Goal: Check status: Check status

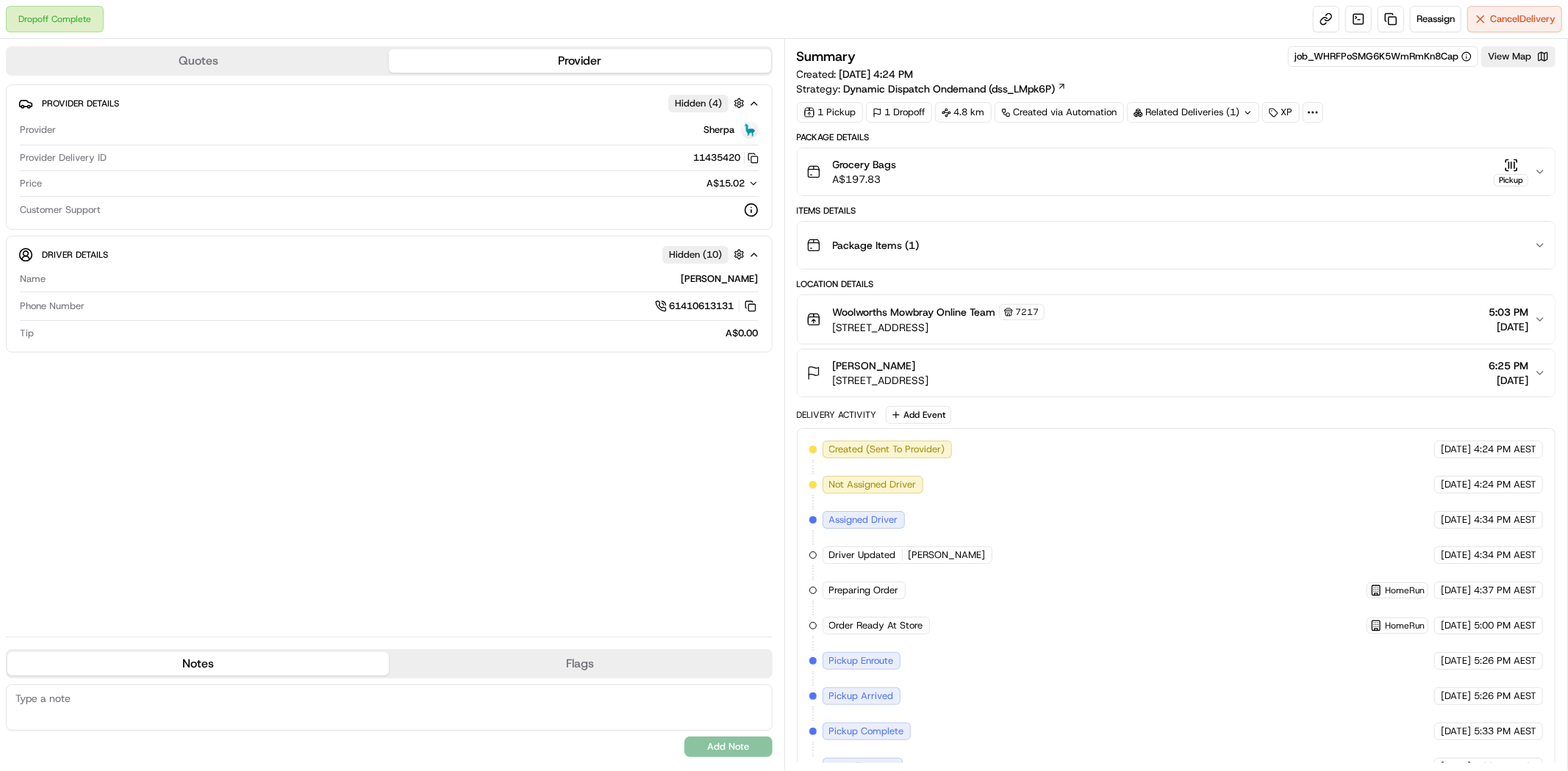
click at [1540, 174] on icon "button" at bounding box center [1539, 171] width 12 height 12
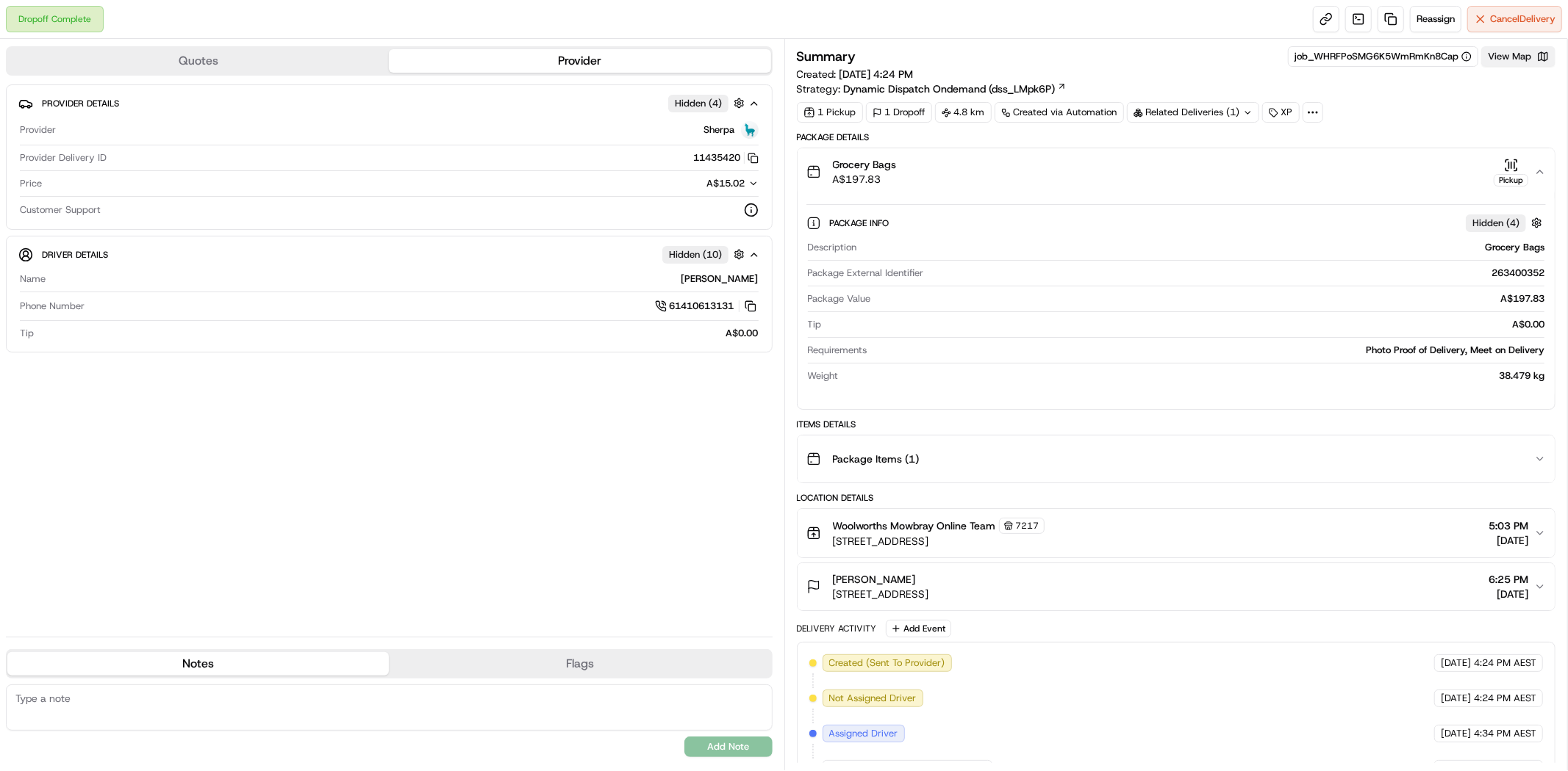
click at [1516, 63] on button "View Map" at bounding box center [1518, 56] width 74 height 20
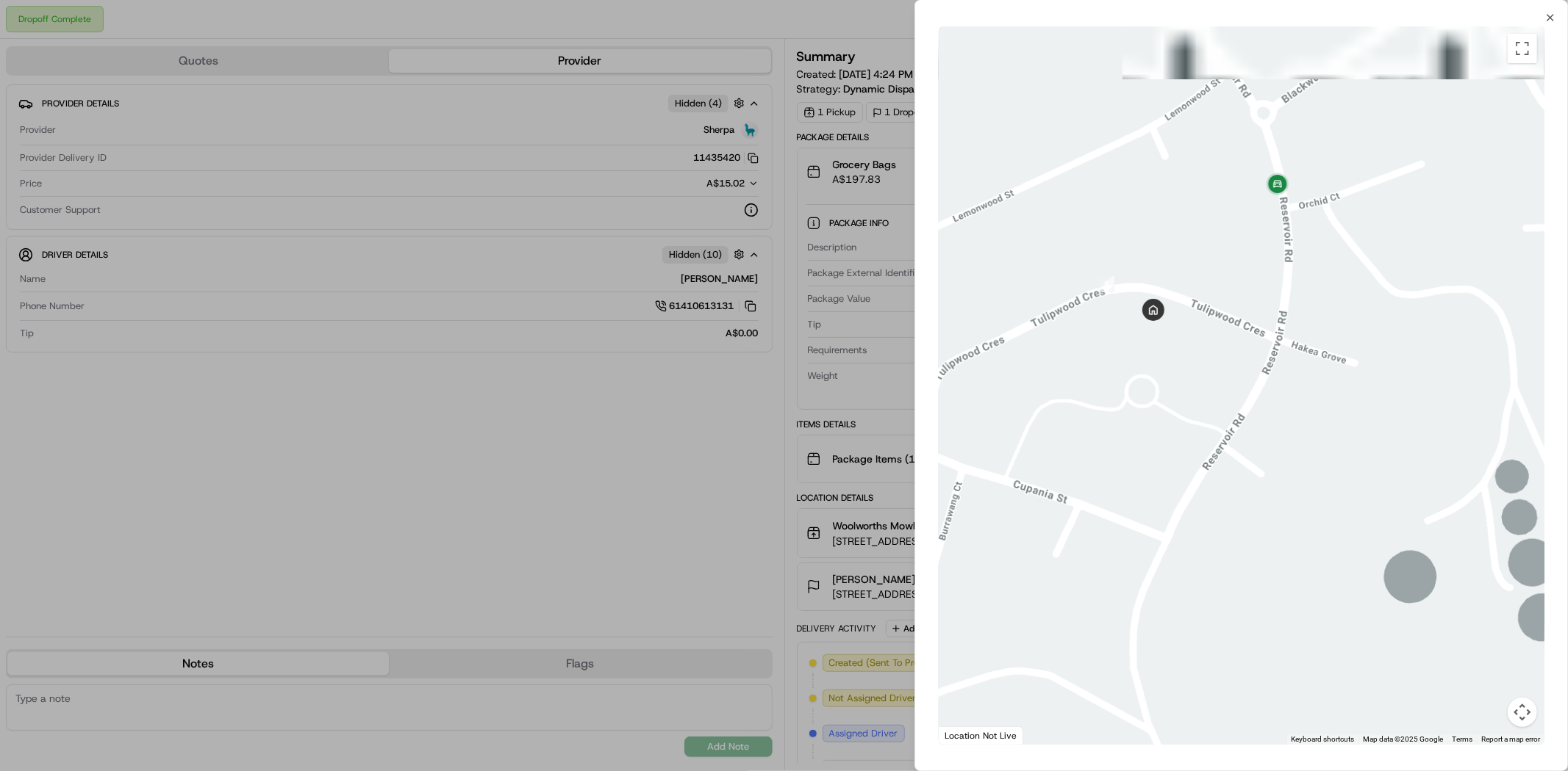
drag, startPoint x: 1213, startPoint y: 89, endPoint x: 1213, endPoint y: 393, distance: 304.0
click at [1213, 393] on div at bounding box center [1241, 386] width 606 height 718
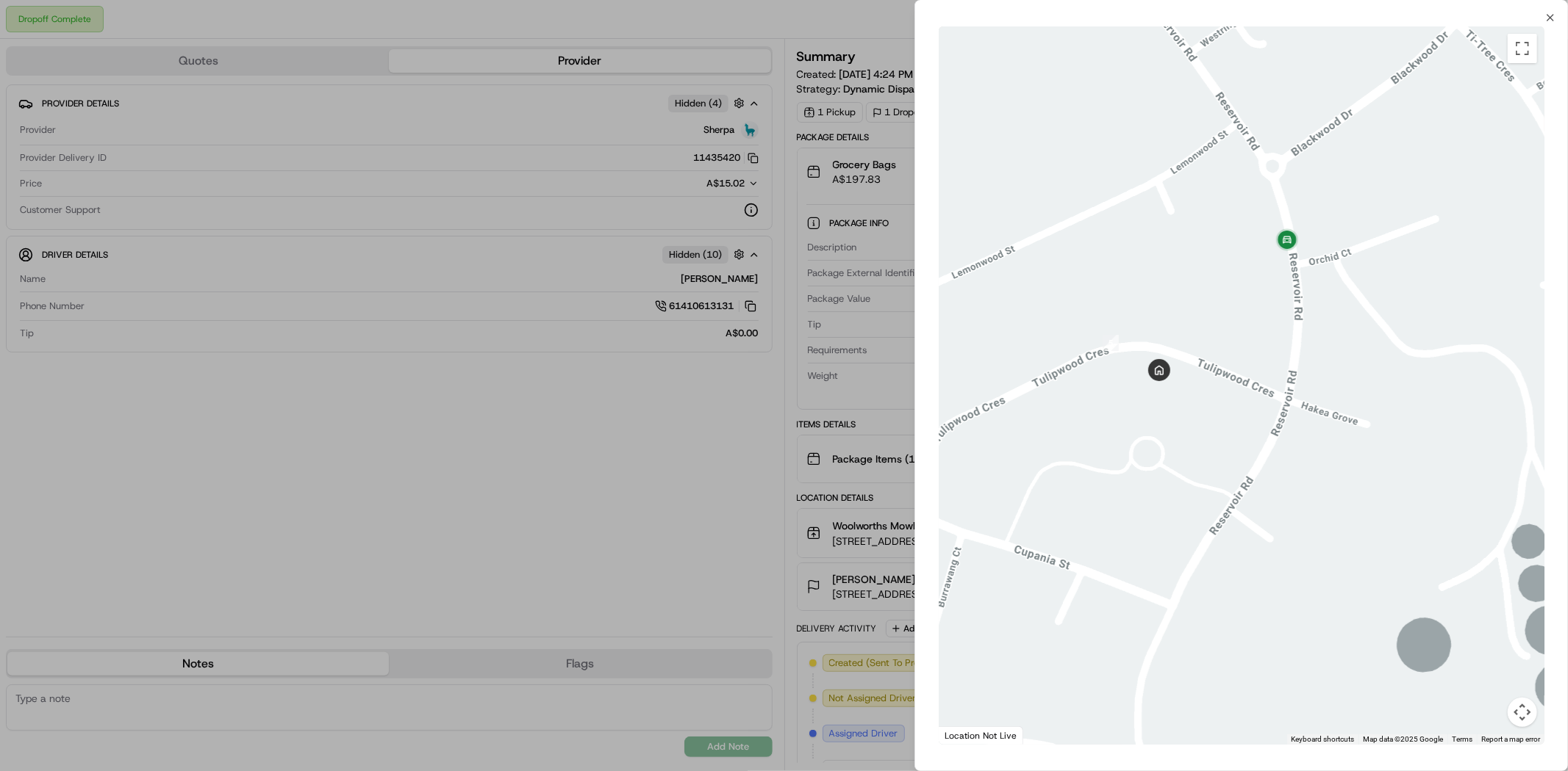
drag, startPoint x: 1204, startPoint y: 301, endPoint x: 1213, endPoint y: 364, distance: 63.6
click at [1213, 364] on div at bounding box center [1241, 386] width 606 height 718
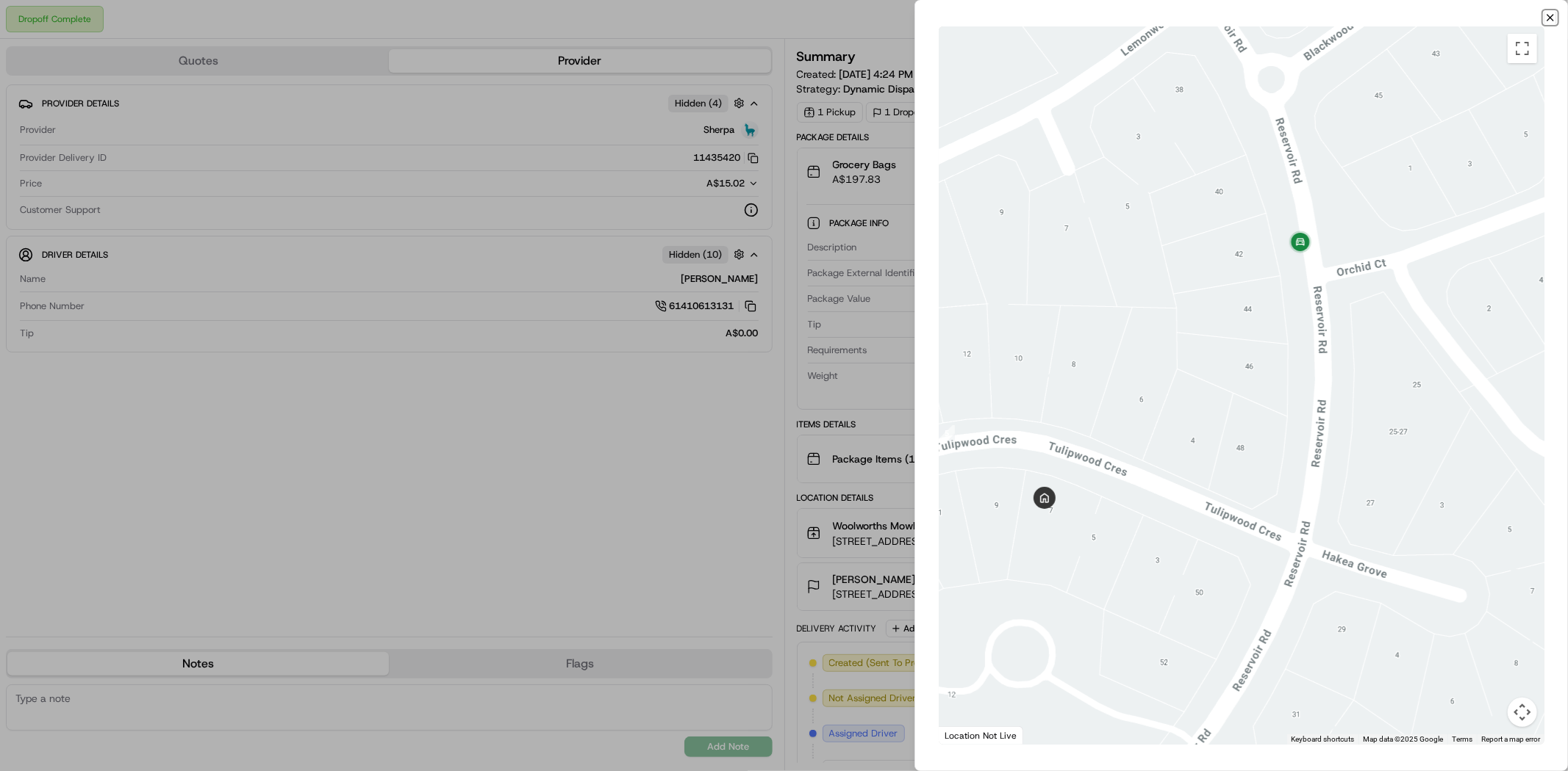
click at [1548, 17] on icon "button" at bounding box center [1549, 18] width 12 height 12
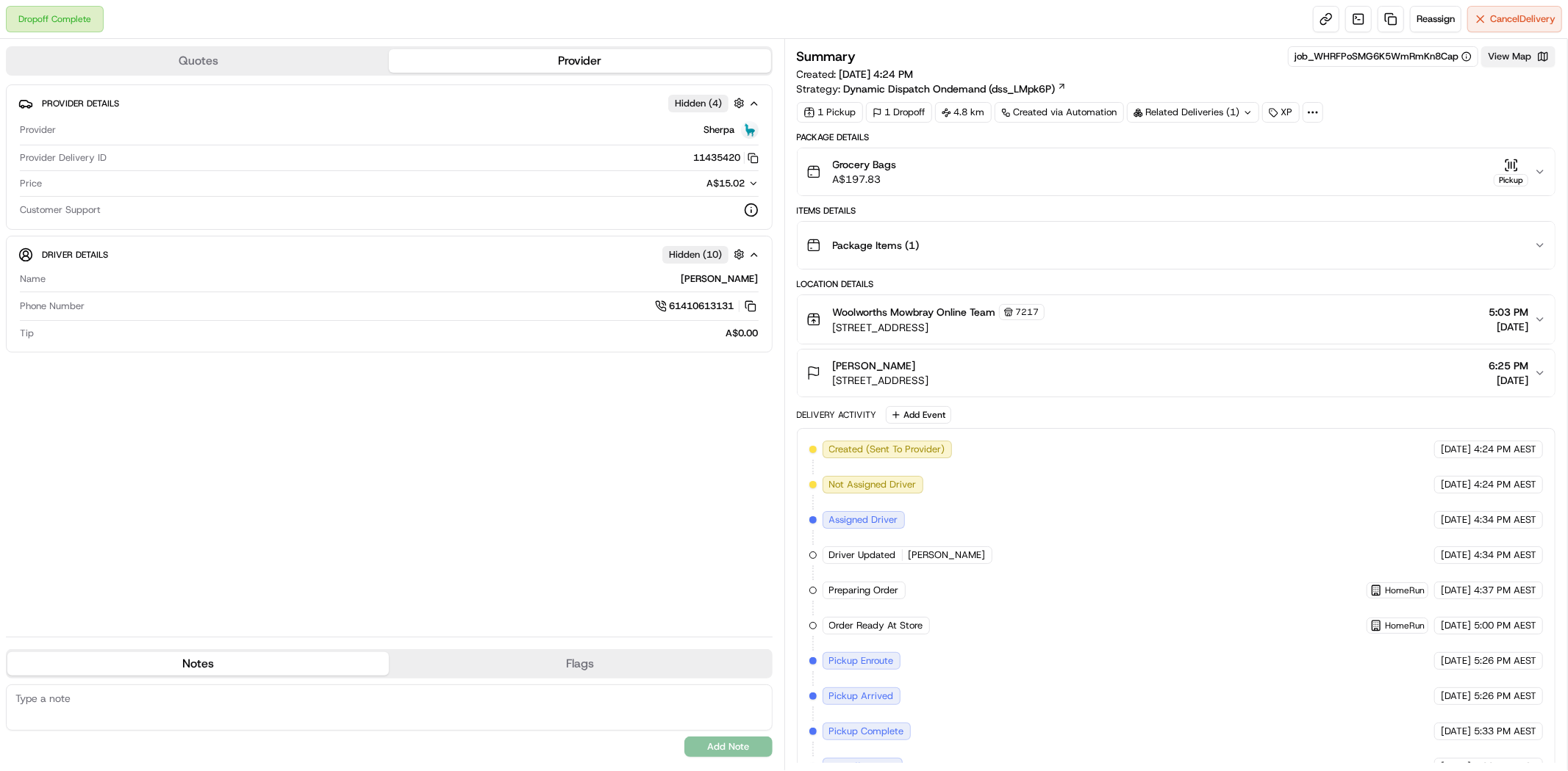
click at [1511, 63] on button "View Map" at bounding box center [1518, 56] width 74 height 20
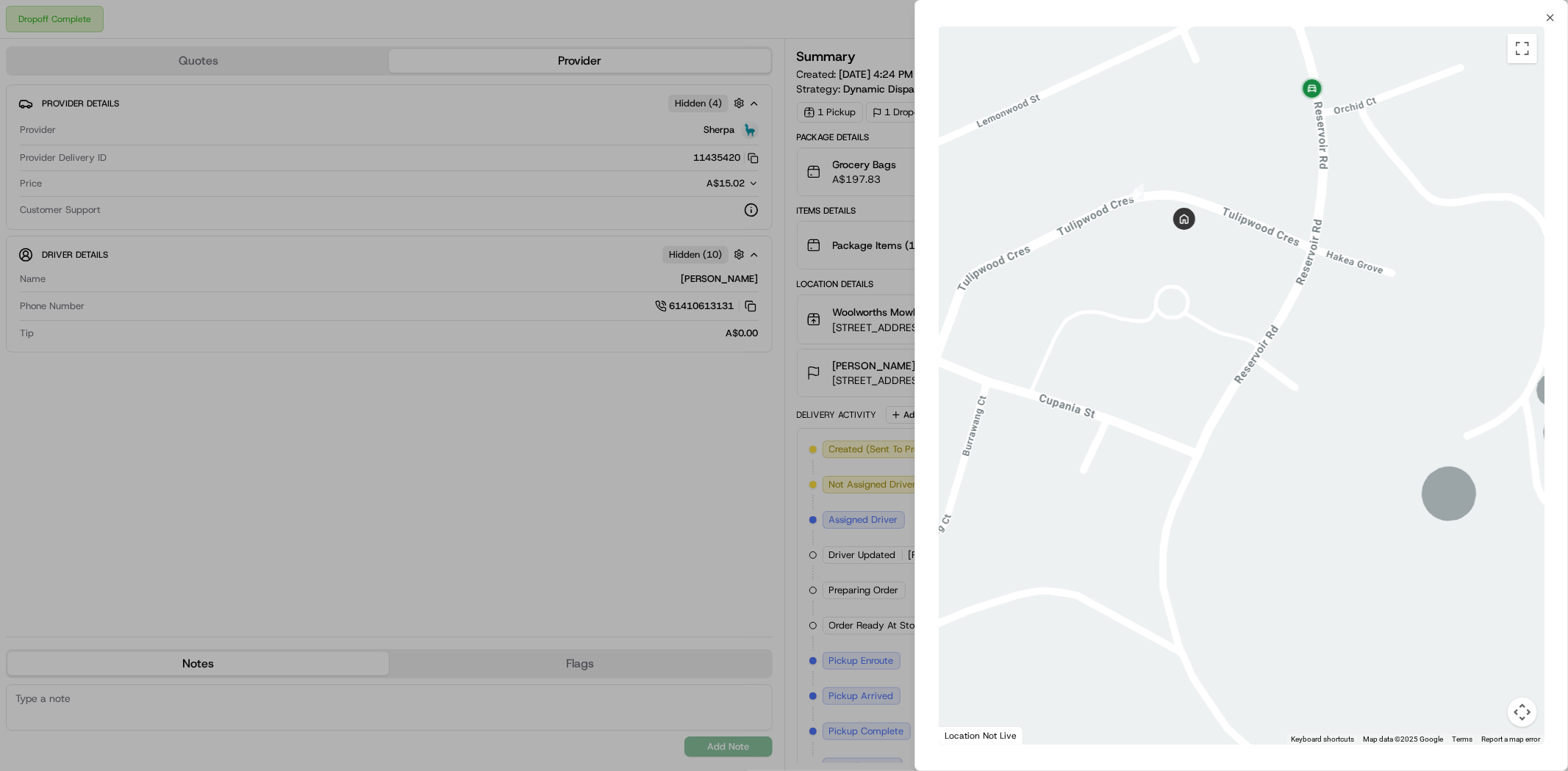
drag, startPoint x: 1241, startPoint y: 99, endPoint x: 1258, endPoint y: 281, distance: 182.8
click at [1261, 276] on div at bounding box center [1241, 386] width 606 height 718
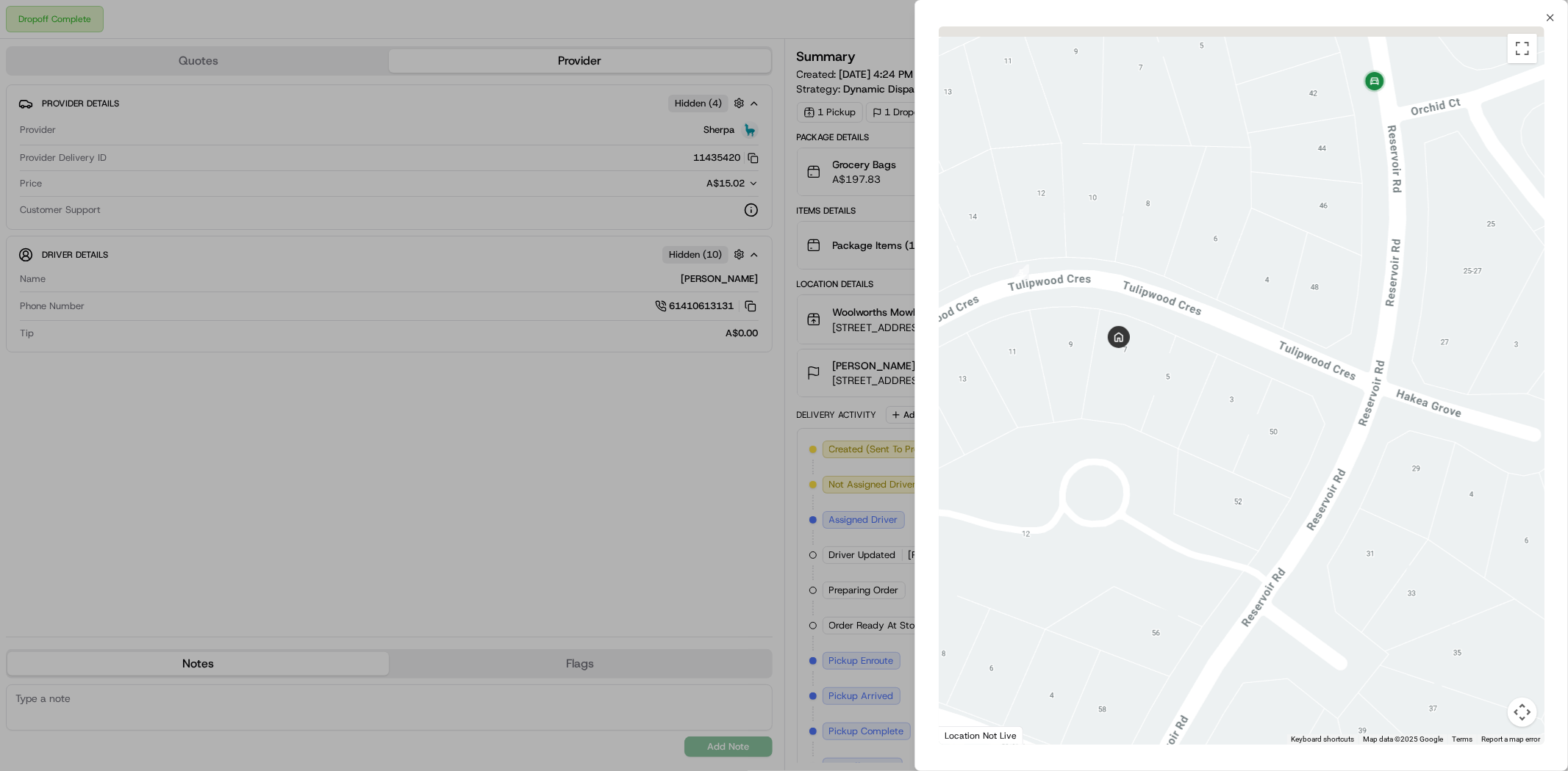
drag, startPoint x: 1333, startPoint y: 310, endPoint x: 1338, endPoint y: 331, distance: 21.6
click at [1338, 331] on div at bounding box center [1241, 386] width 606 height 718
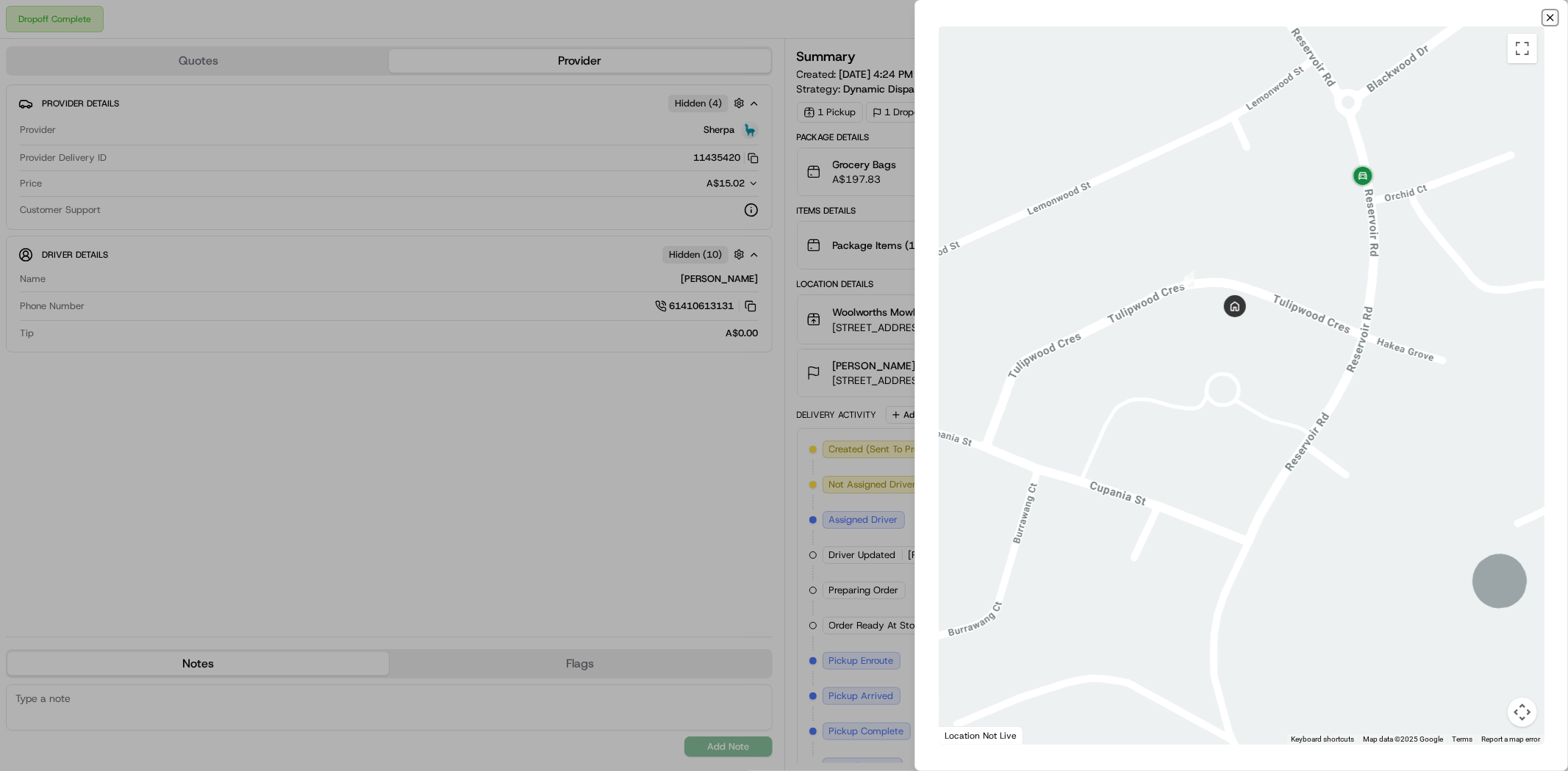
click at [1553, 19] on icon "button" at bounding box center [1550, 18] width 6 height 6
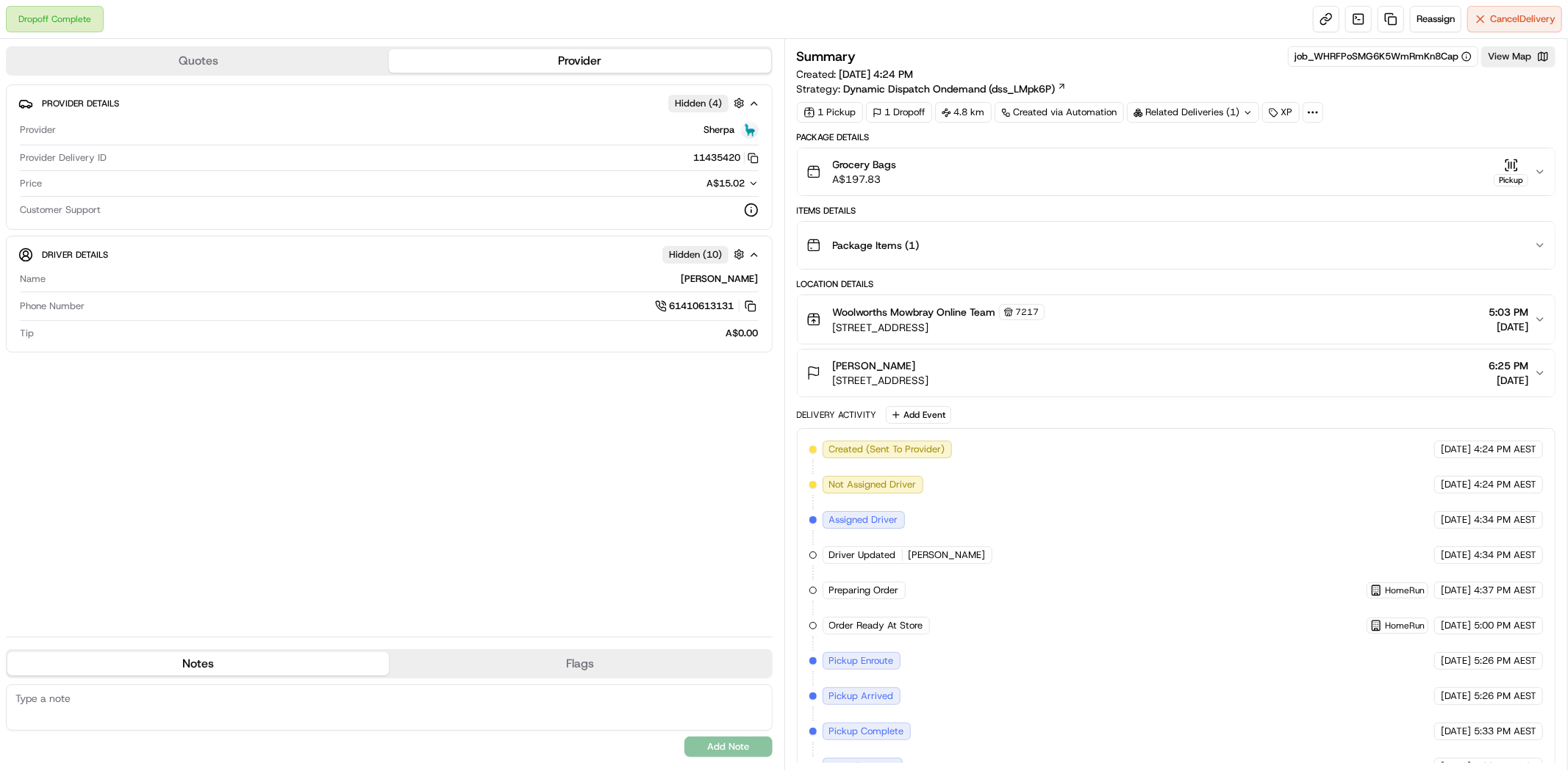
click at [1445, 241] on div "Package Items ( 1 )" at bounding box center [1171, 245] width 728 height 30
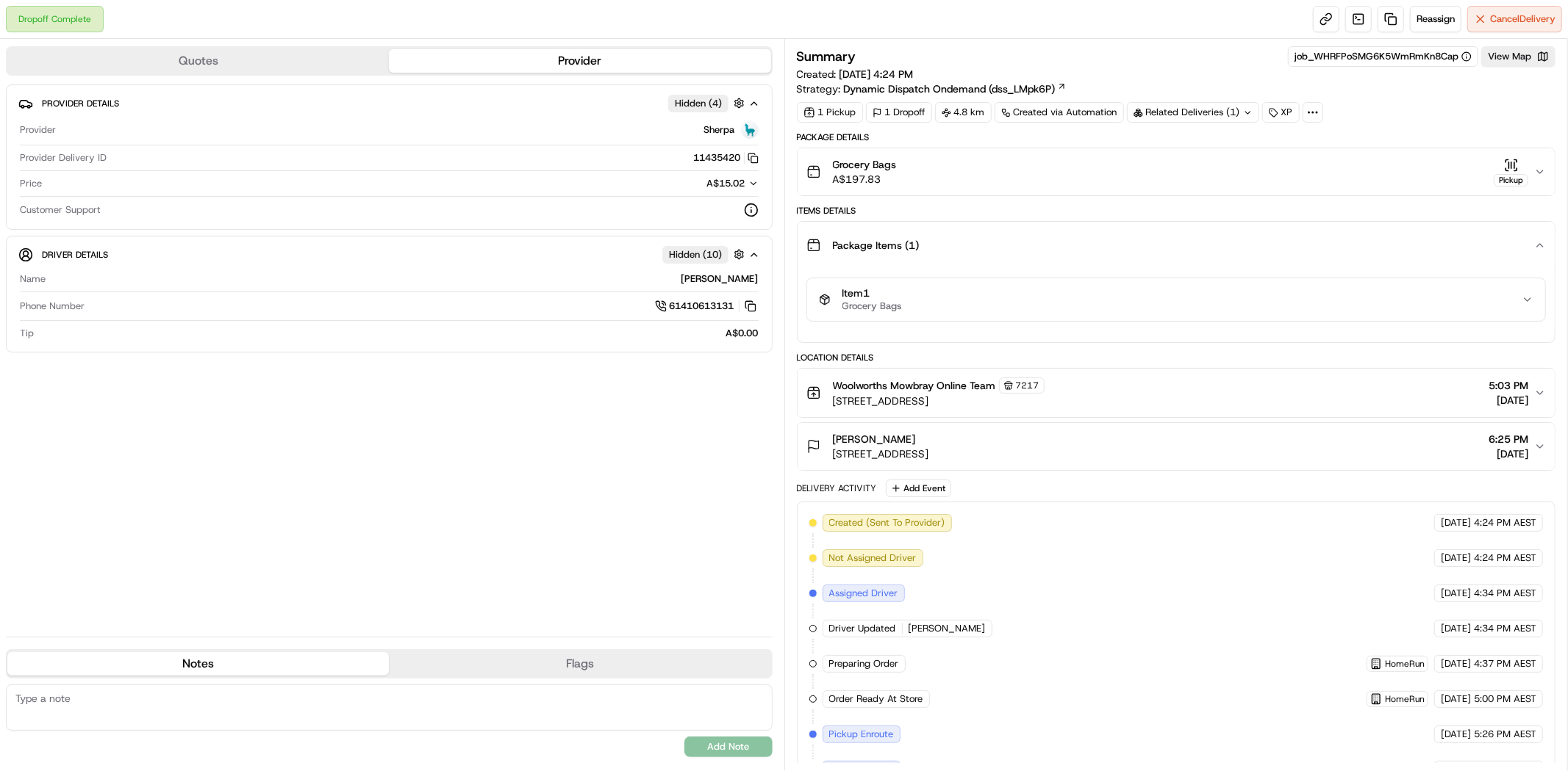
click at [1424, 245] on div "Package Items ( 1 )" at bounding box center [1171, 245] width 728 height 30
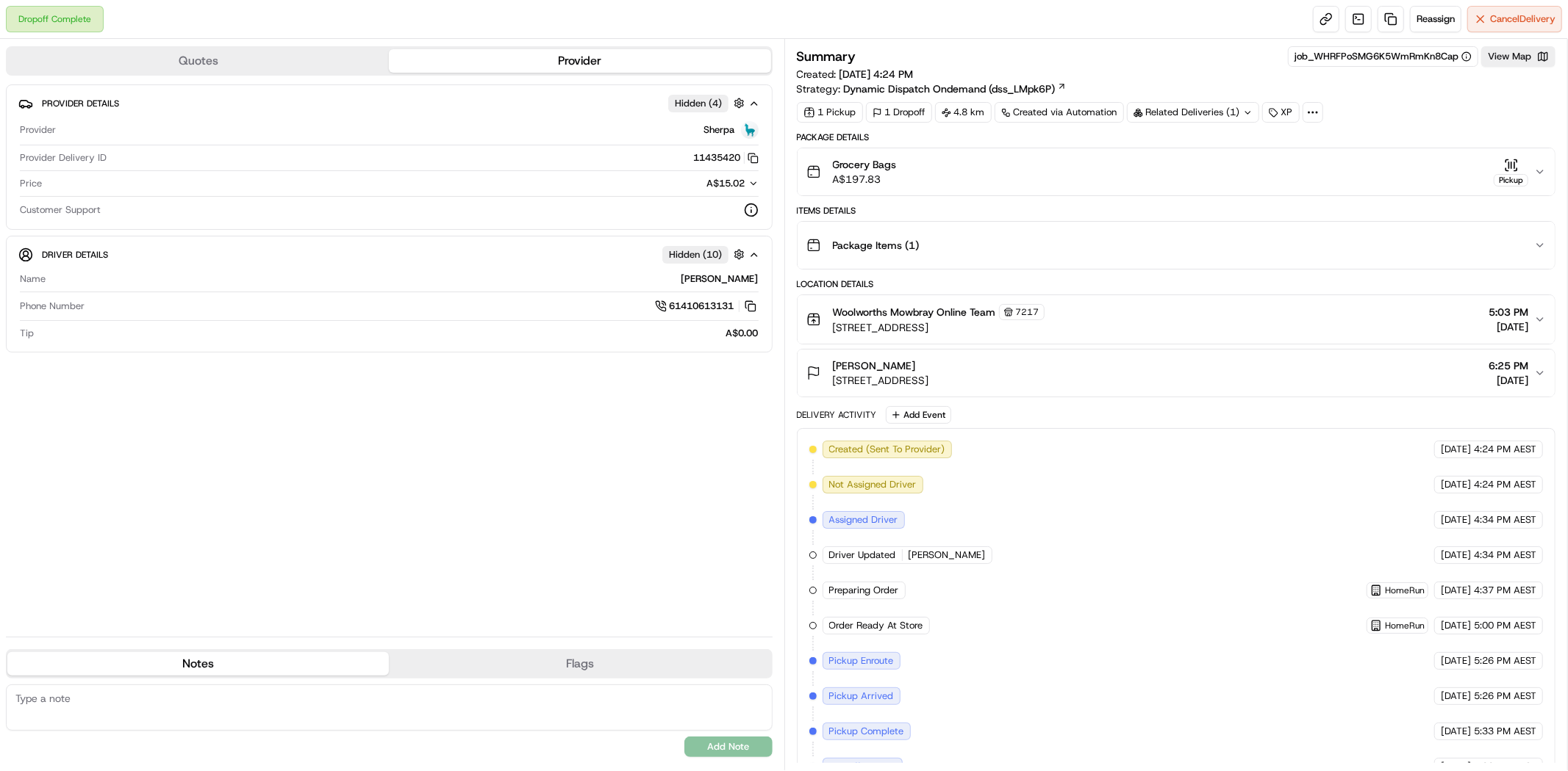
click at [1540, 171] on icon "button" at bounding box center [1539, 171] width 12 height 12
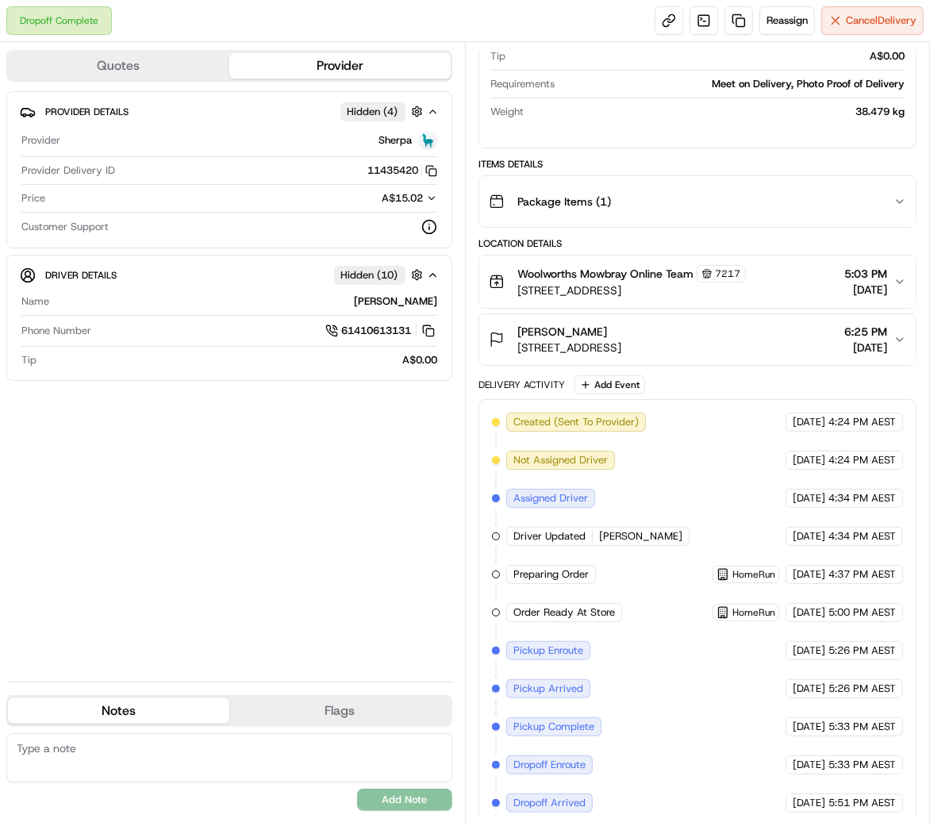
scroll to position [381, 0]
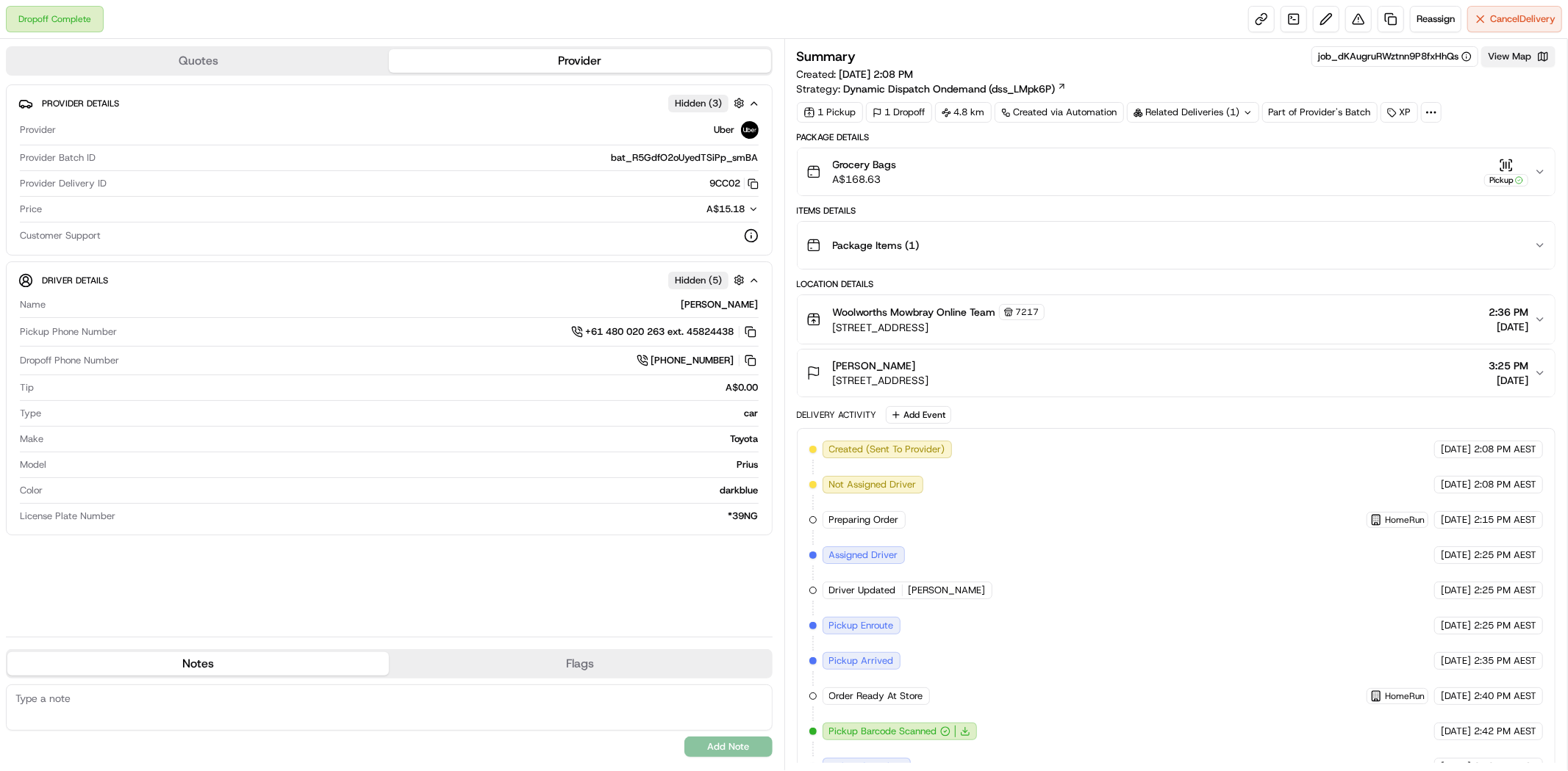
click at [1534, 49] on button "View Map" at bounding box center [1518, 56] width 74 height 20
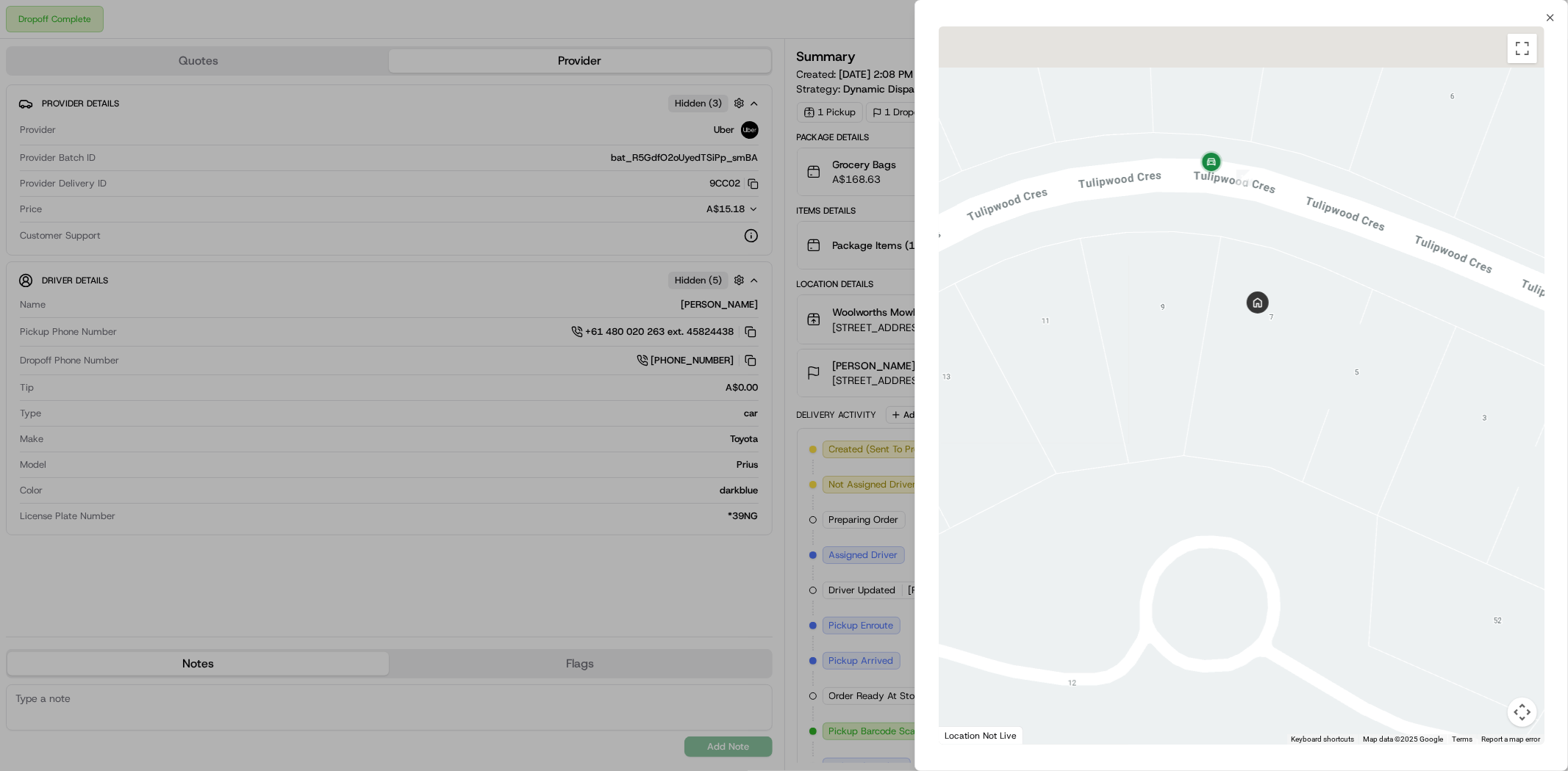
drag, startPoint x: 1264, startPoint y: 158, endPoint x: 1258, endPoint y: 326, distance: 168.1
click at [1258, 326] on div "To navigate, press the arrow keys." at bounding box center [1241, 386] width 606 height 718
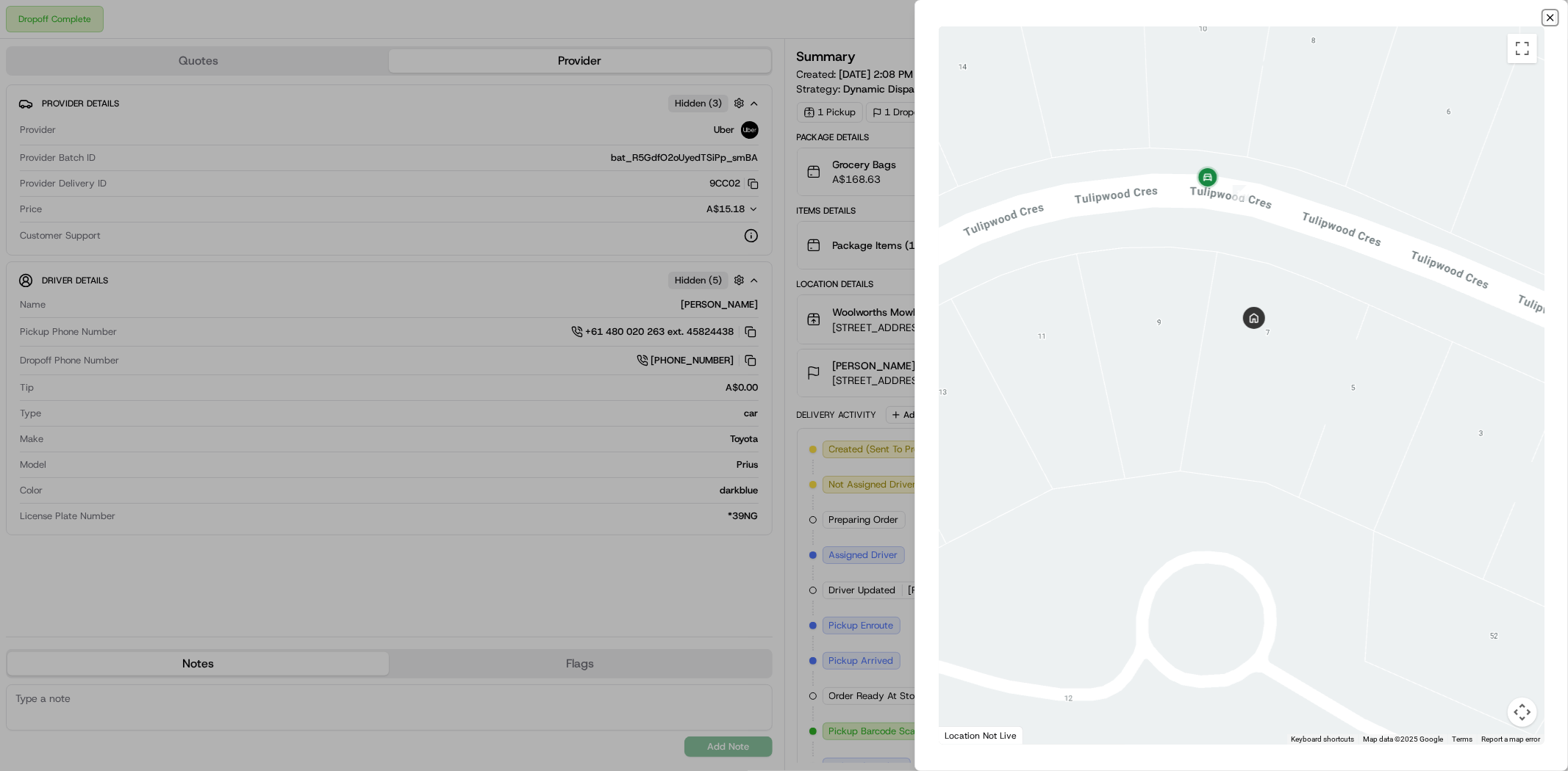
click at [1552, 16] on icon "button" at bounding box center [1550, 18] width 6 height 6
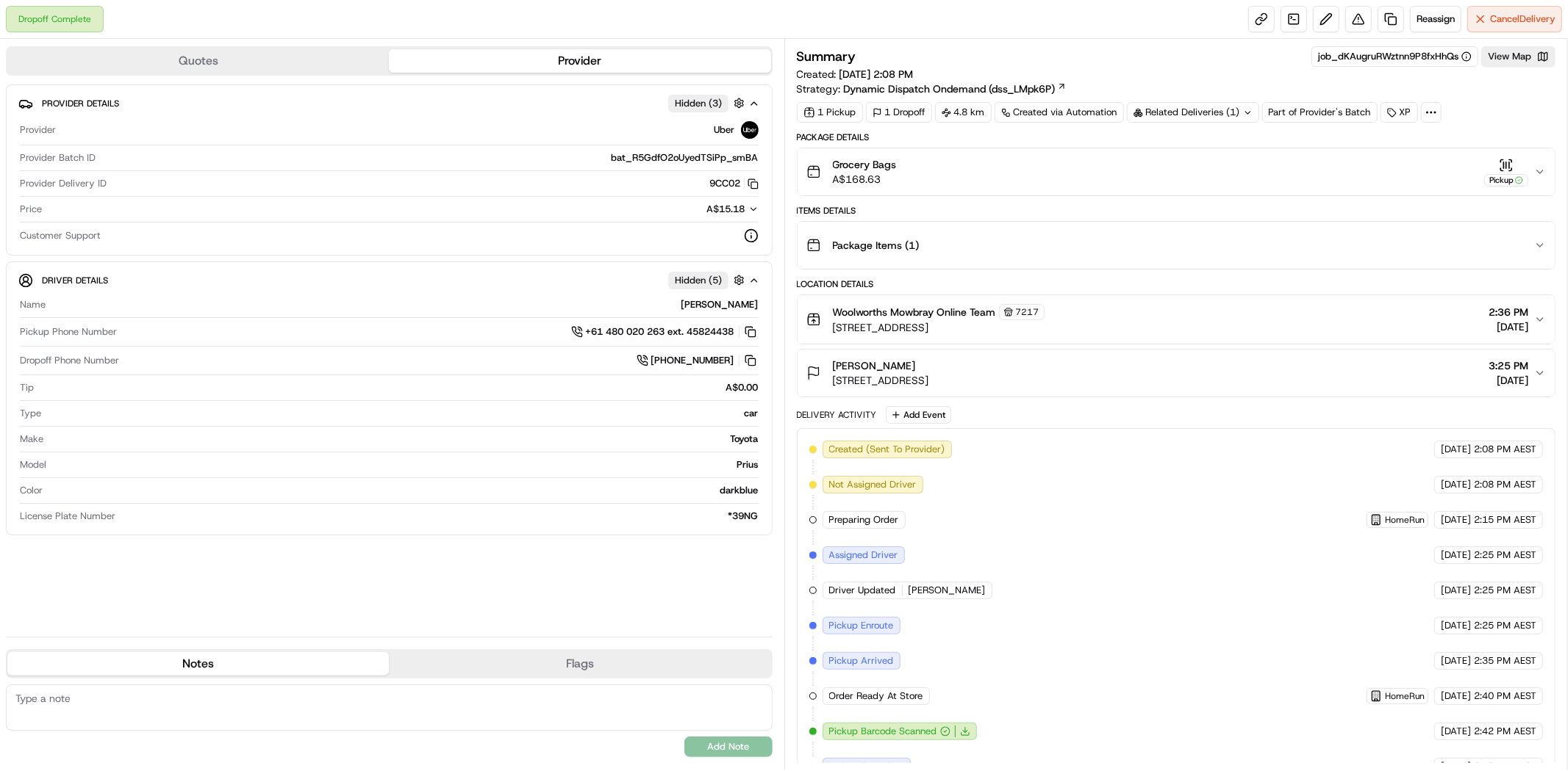
click at [1210, 108] on div "Related Deliveries (1)" at bounding box center [1193, 112] width 132 height 20
click at [1191, 60] on div "Summary job_dKAugruRWztnn9P8fxHhQs View Map" at bounding box center [1176, 56] width 759 height 20
click at [1502, 170] on icon "button" at bounding box center [1502, 169] width 2 height 2
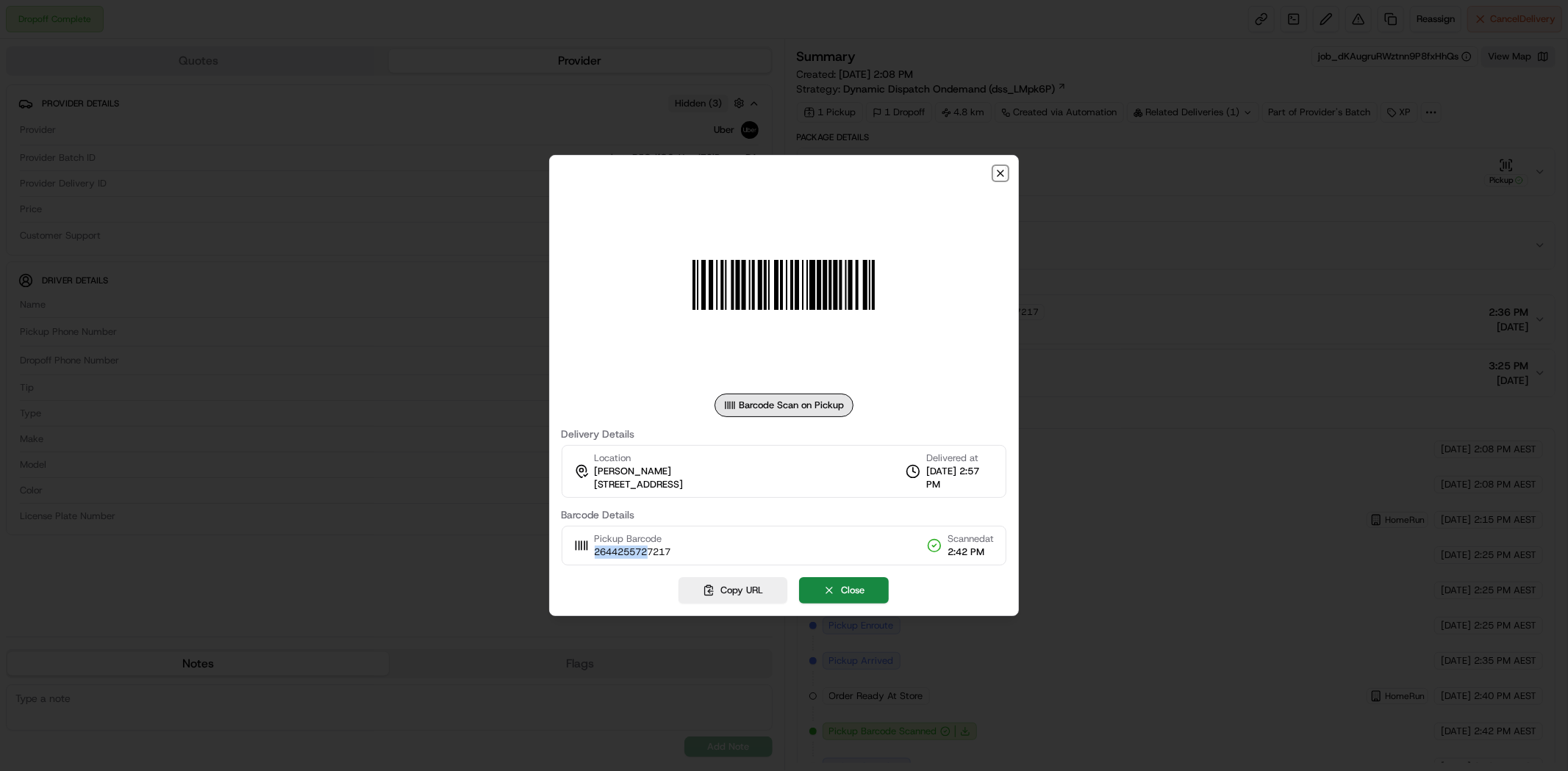
click at [1003, 174] on icon "button" at bounding box center [1000, 173] width 6 height 6
